Goal: Navigation & Orientation: Understand site structure

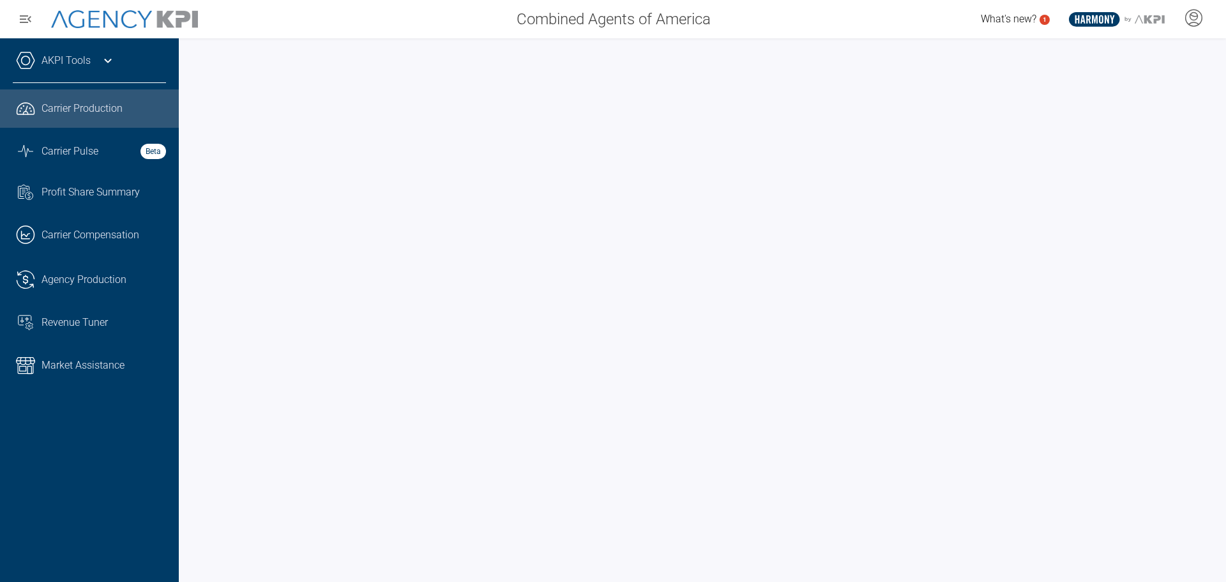
click at [78, 109] on span "Carrier Production" at bounding box center [82, 108] width 81 height 15
click at [43, 276] on span "Agency Production" at bounding box center [84, 279] width 85 height 15
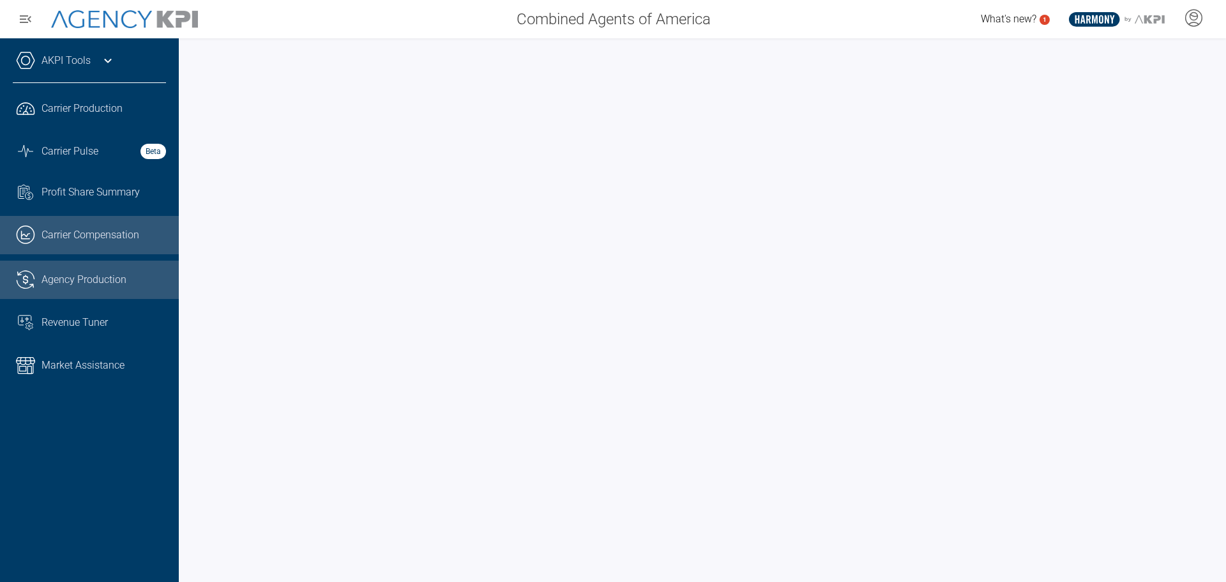
click at [102, 238] on span "Carrier Compensation" at bounding box center [91, 234] width 98 height 15
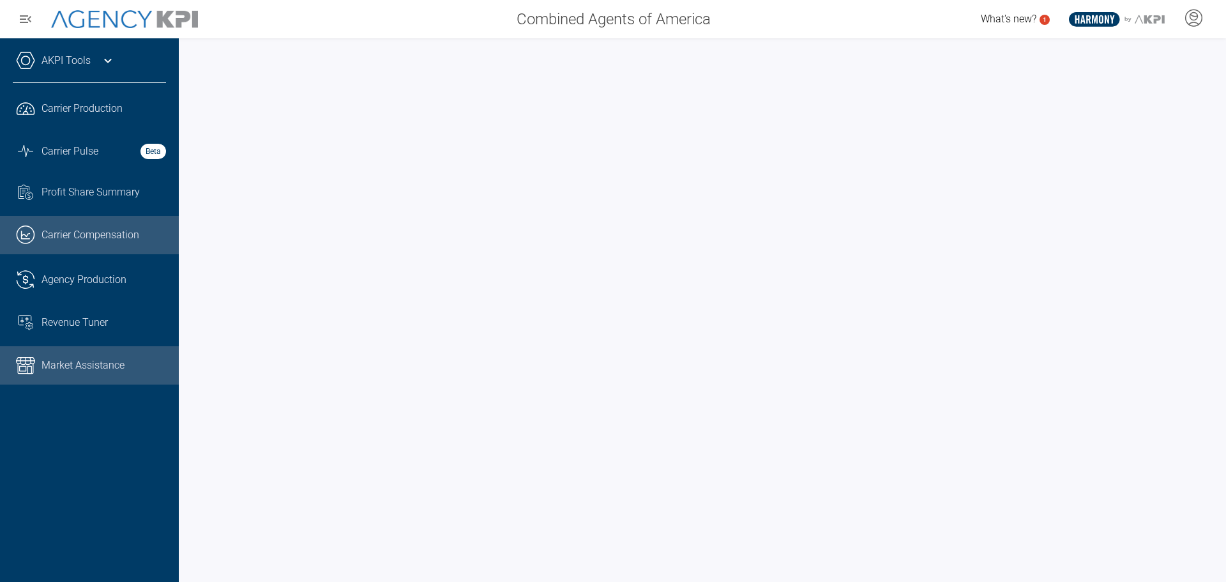
click at [84, 368] on span "Market Assistance" at bounding box center [83, 365] width 83 height 15
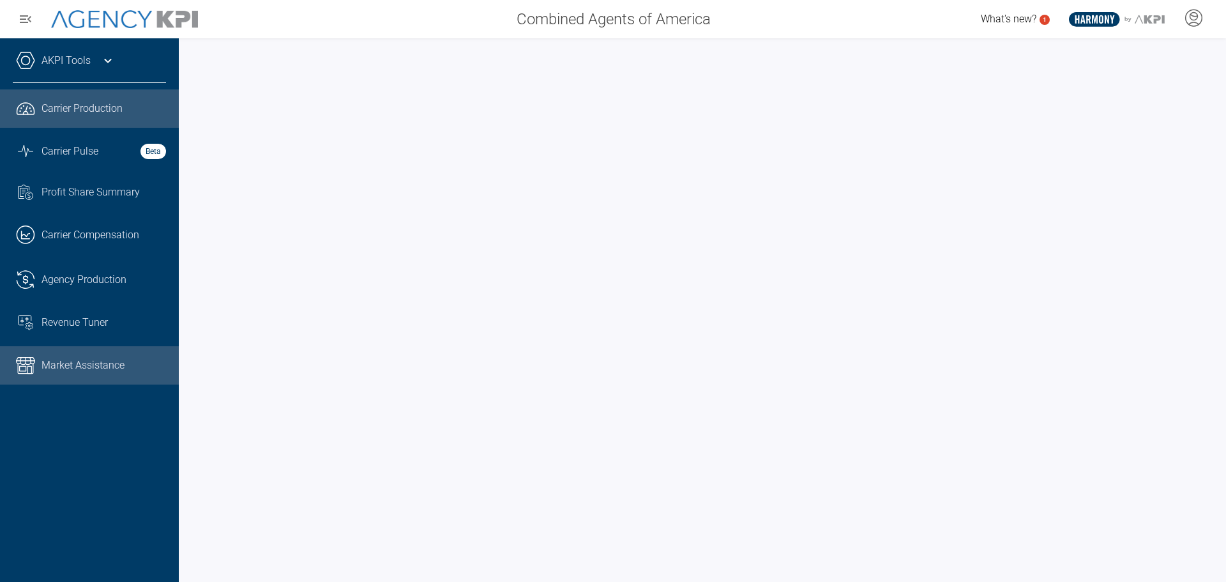
click at [80, 109] on span "Carrier Production" at bounding box center [82, 108] width 81 height 15
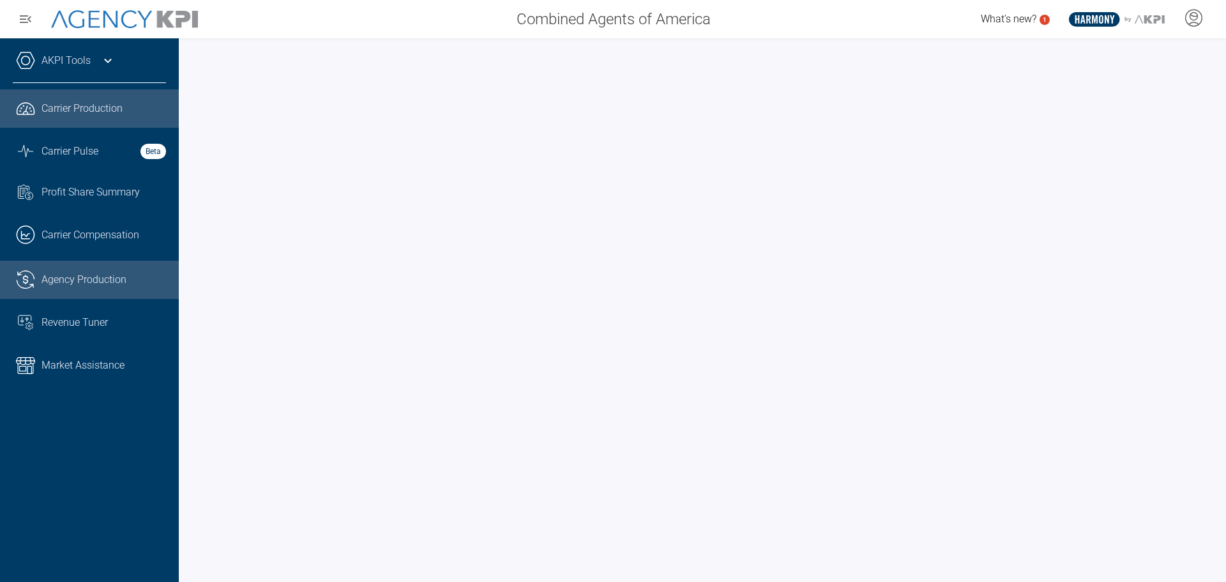
click at [121, 284] on span "Agency Production" at bounding box center [84, 279] width 85 height 15
click at [62, 116] on link ".cls-1{fill:none;stroke:#221f20;stroke-linecap:round;stroke-linejoin:round;stro…" at bounding box center [89, 108] width 179 height 38
